Goal: Task Accomplishment & Management: Manage account settings

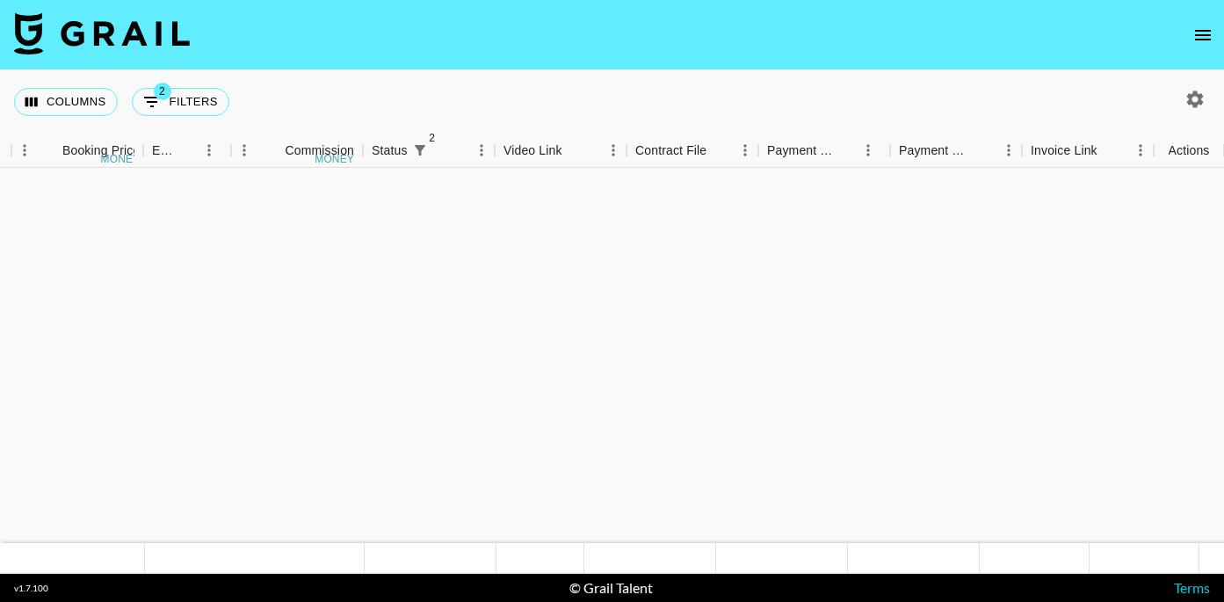
scroll to position [506, 1188]
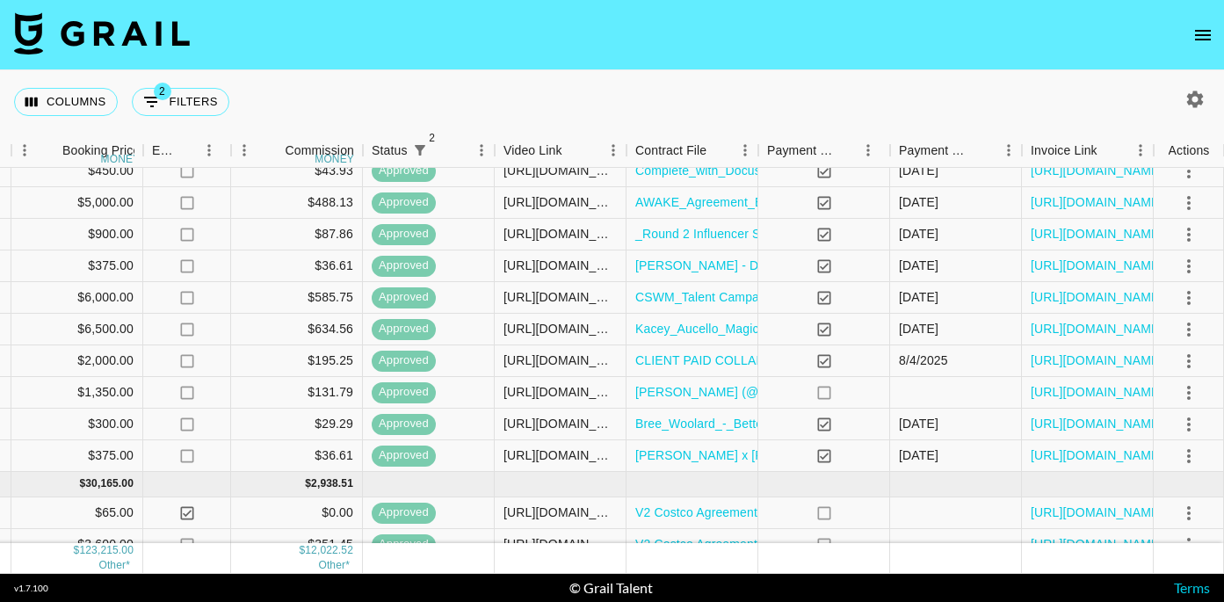
click at [1195, 34] on icon "open drawer" at bounding box center [1203, 35] width 16 height 11
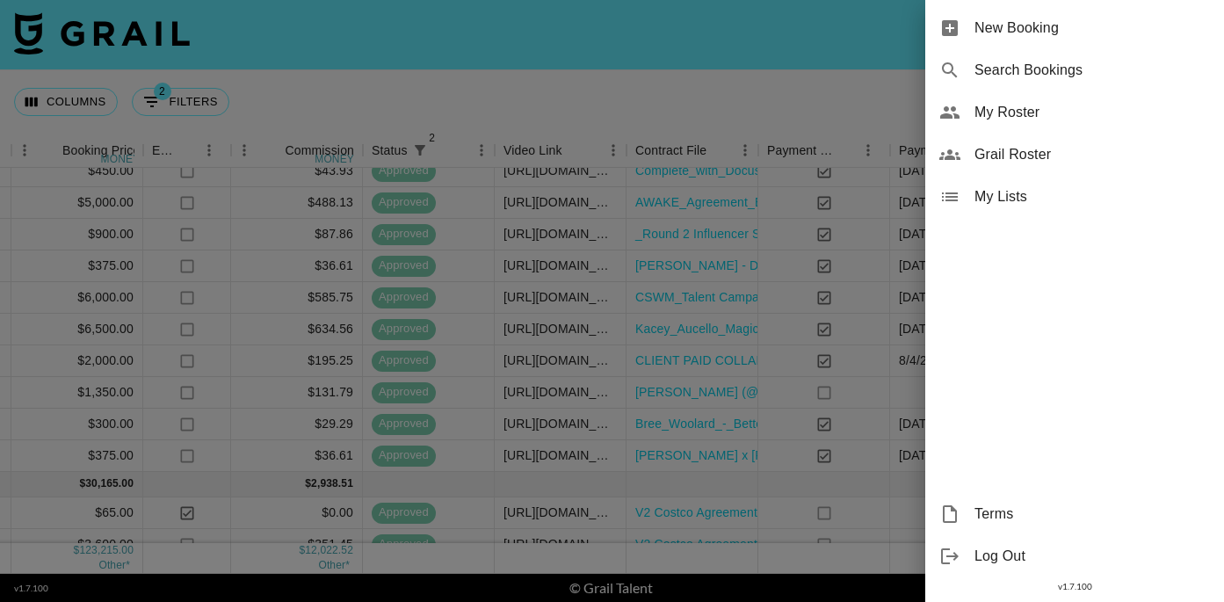
click at [1023, 118] on span "My Roster" at bounding box center [1091, 112] width 235 height 21
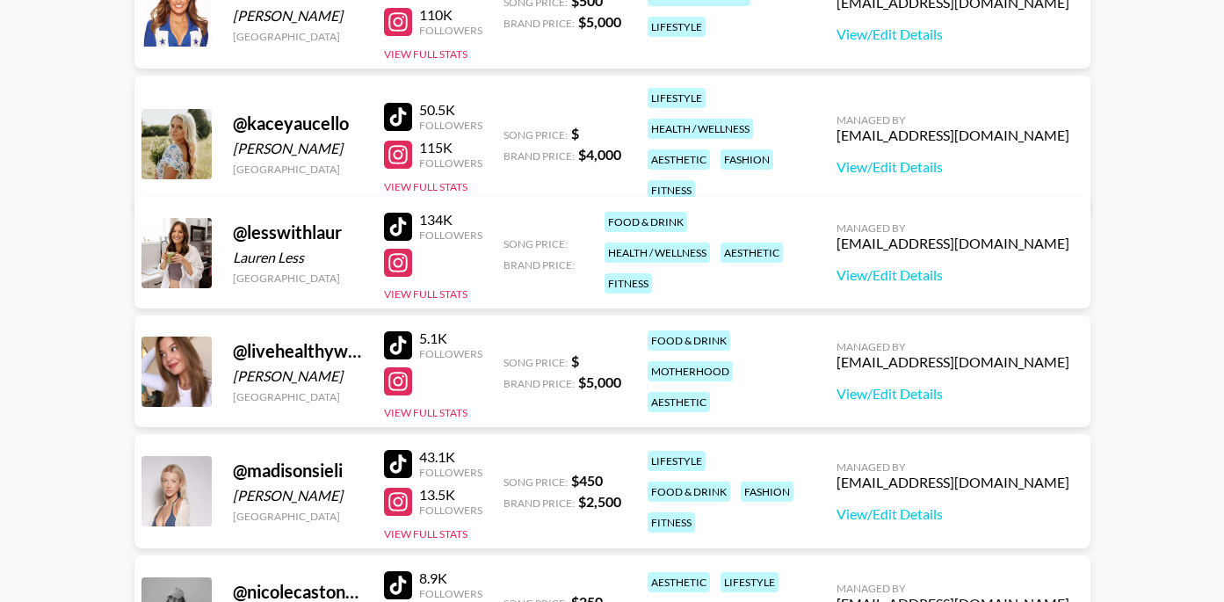
scroll to position [851, 0]
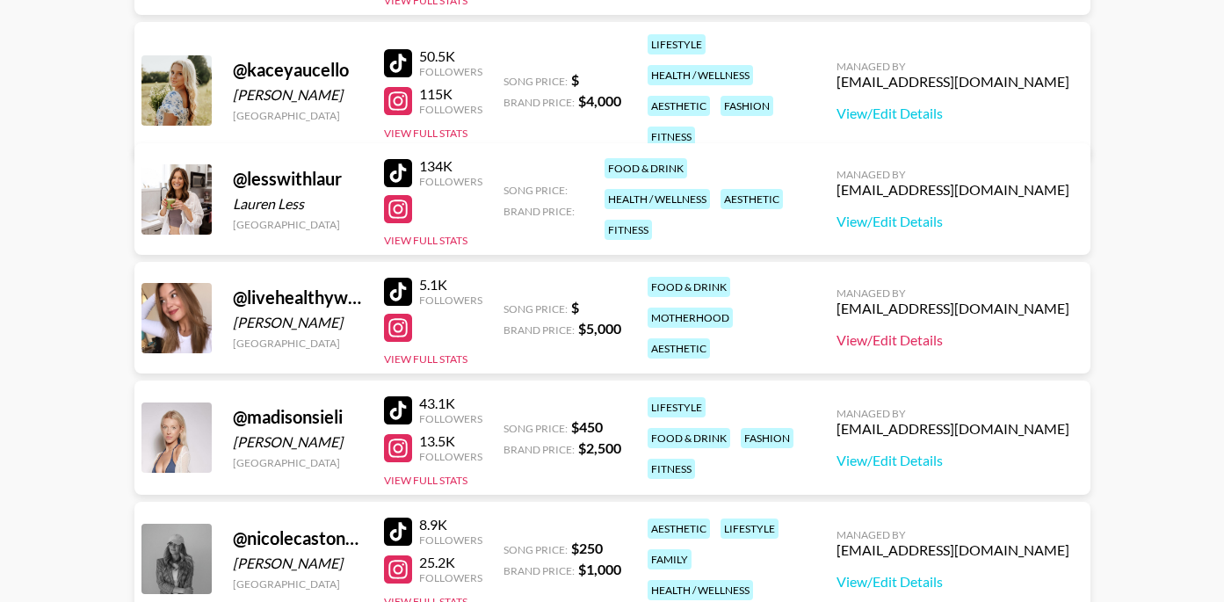
click at [959, 335] on link "View/Edit Details" at bounding box center [952, 340] width 233 height 18
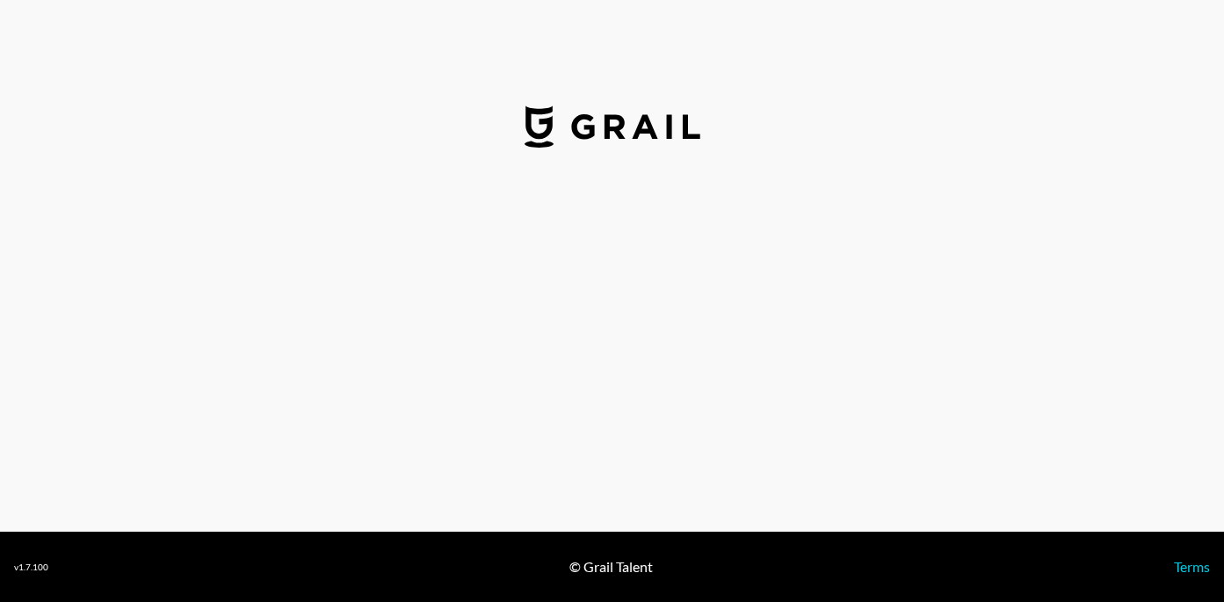
select select "USD"
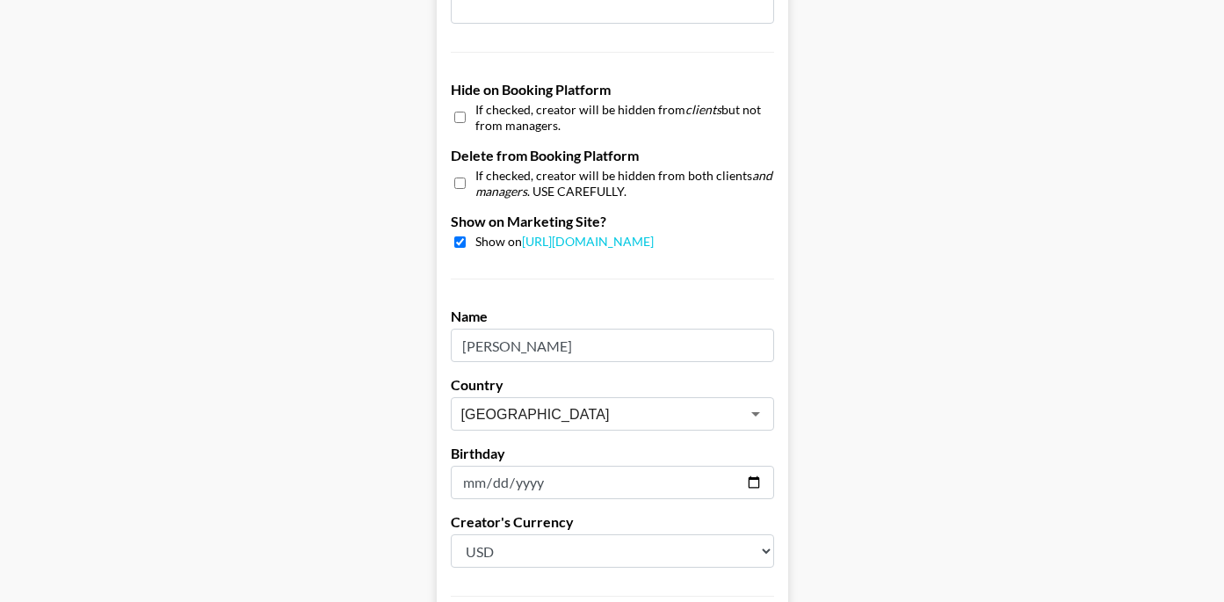
scroll to position [1615, 0]
